Goal: Task Accomplishment & Management: Manage account settings

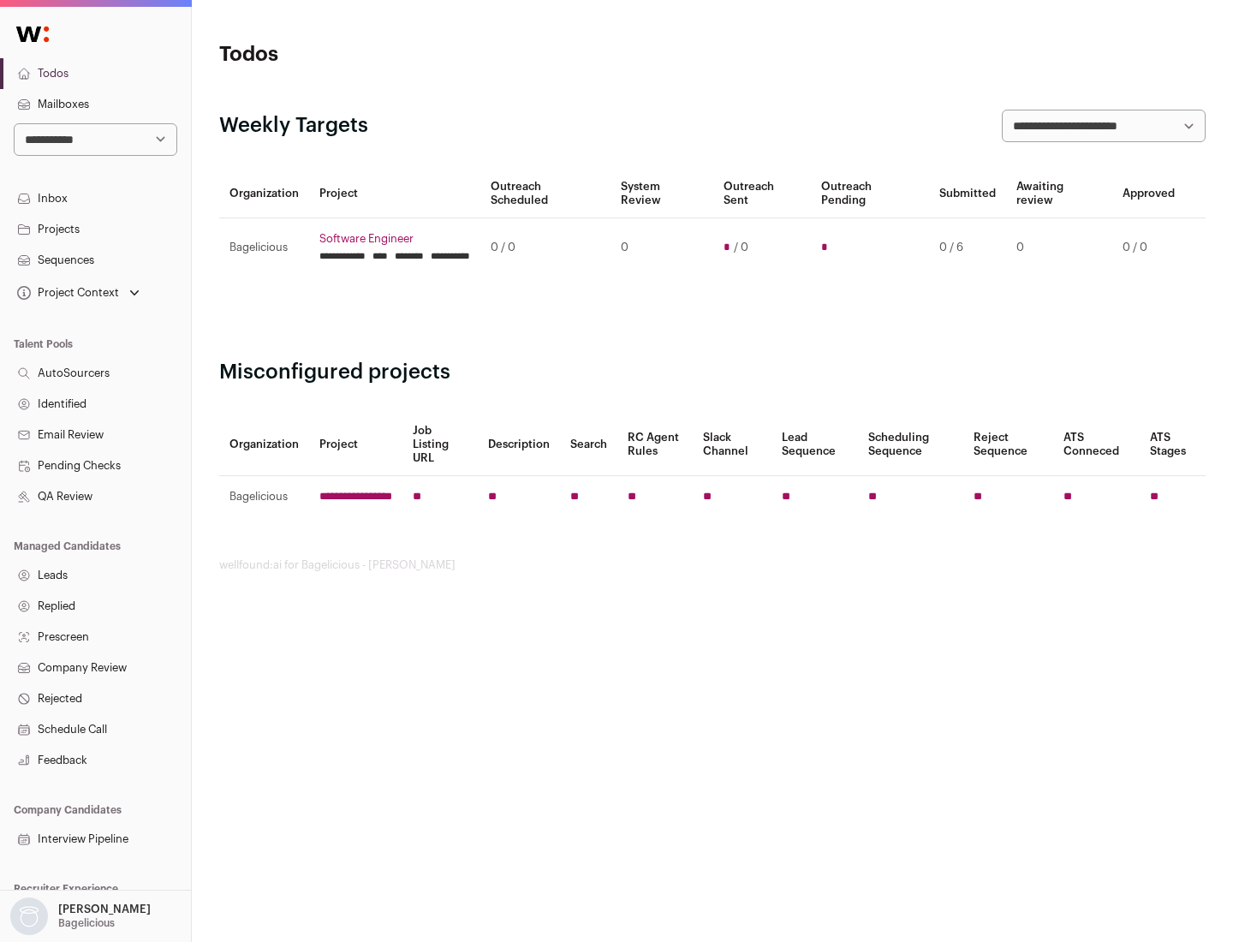
click at [95, 229] on link "Projects" at bounding box center [95, 229] width 191 height 31
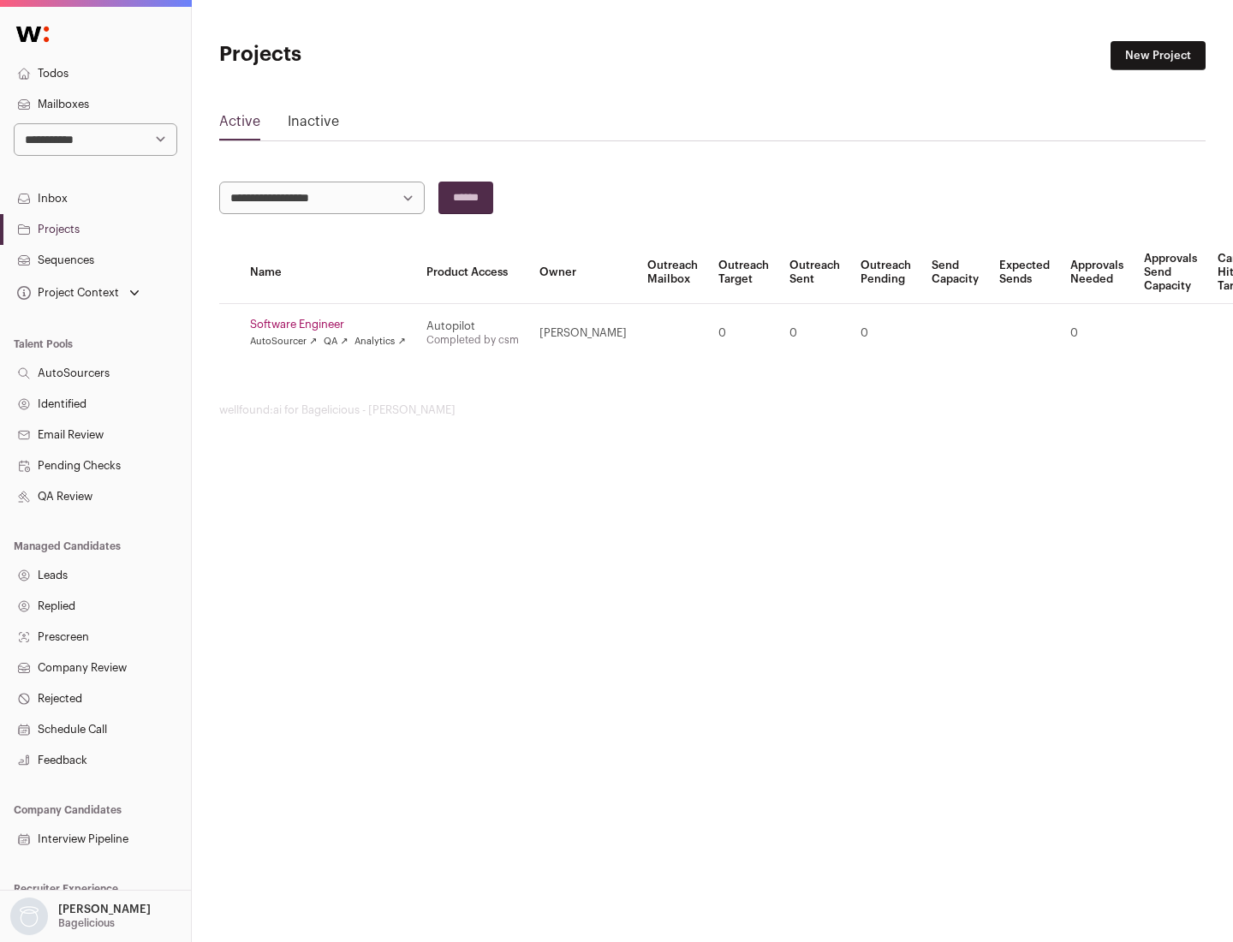
click at [333, 324] on link "Software Engineer" at bounding box center [328, 325] width 156 height 14
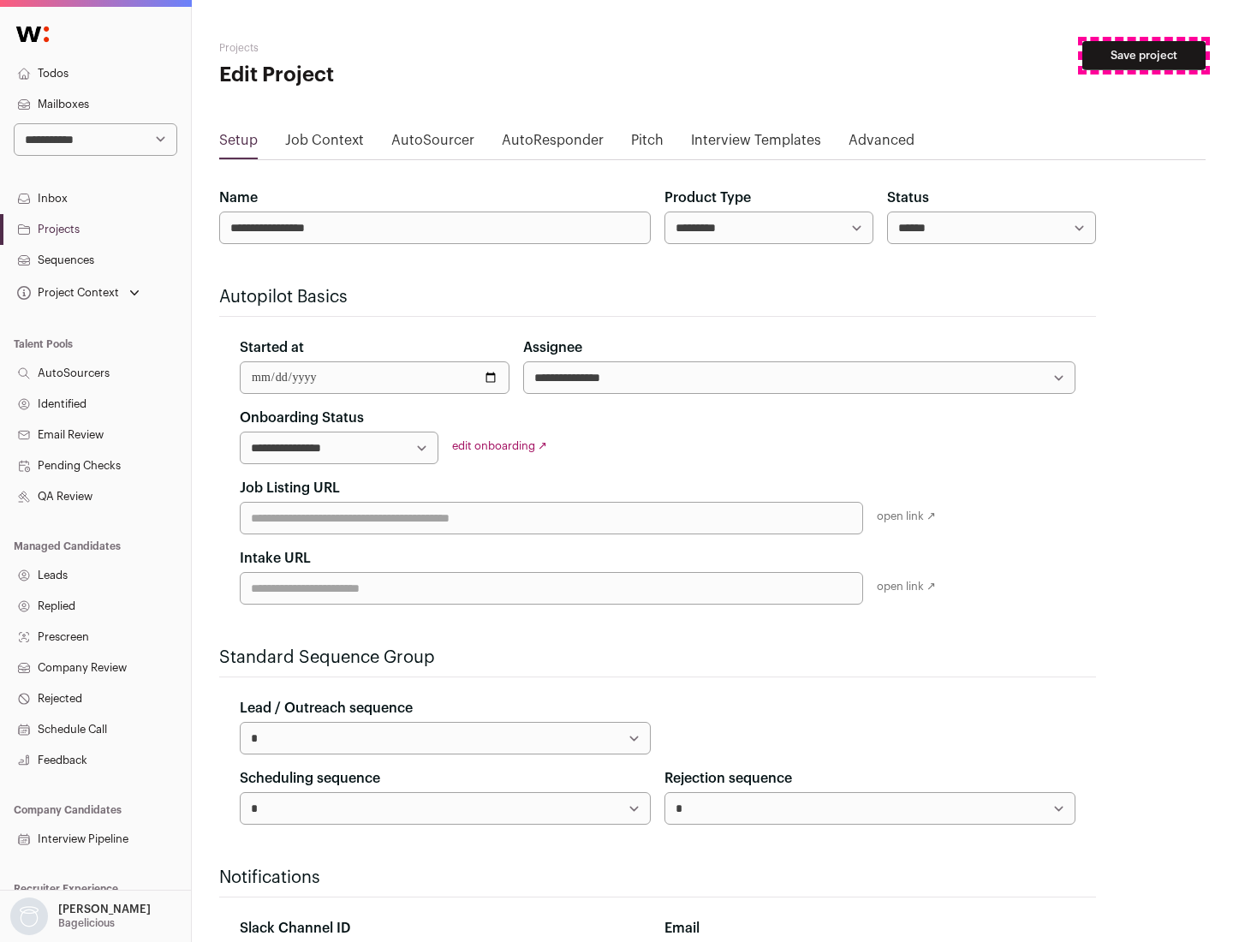
click at [1144, 56] on button "Save project" at bounding box center [1143, 55] width 123 height 29
